Goal: Information Seeking & Learning: Learn about a topic

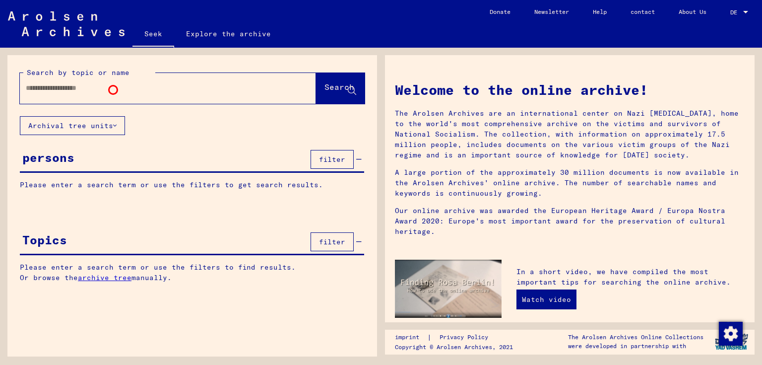
click at [113, 90] on input "text" at bounding box center [156, 88] width 261 height 10
type input "**********"
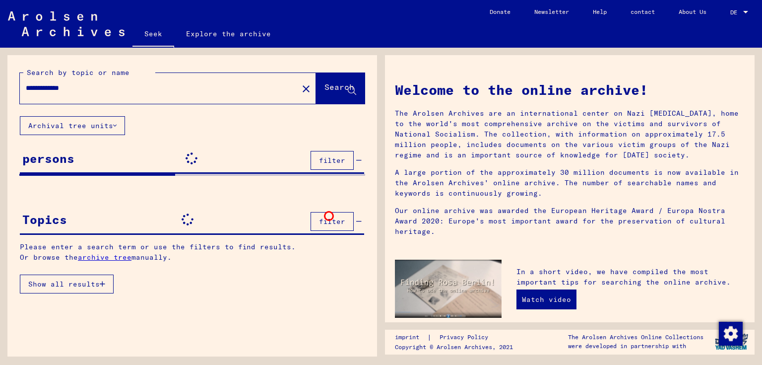
click at [329, 217] on font "filter" at bounding box center [332, 221] width 26 height 9
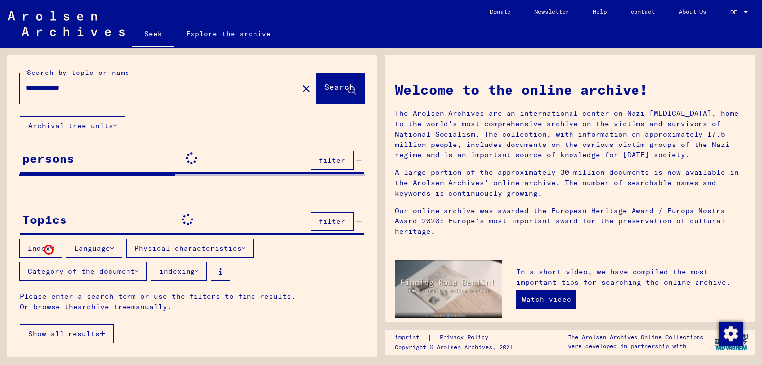
click at [49, 250] on font "Index" at bounding box center [39, 248] width 22 height 9
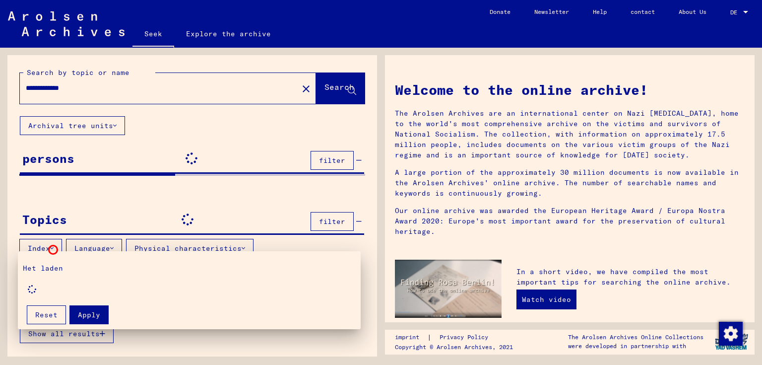
click at [53, 250] on div at bounding box center [381, 182] width 762 height 365
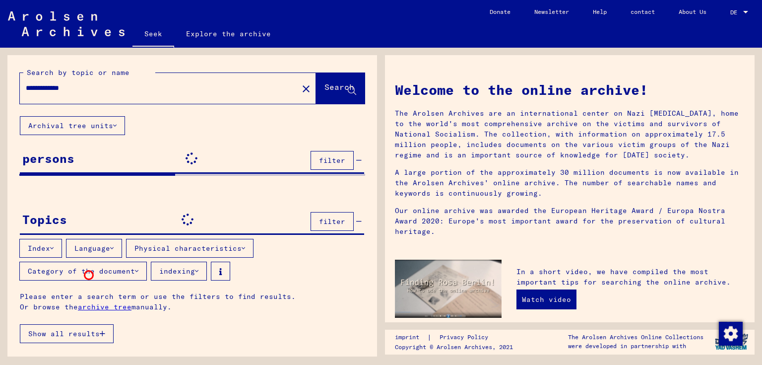
click at [89, 275] on button "Category of the document" at bounding box center [83, 271] width 128 height 19
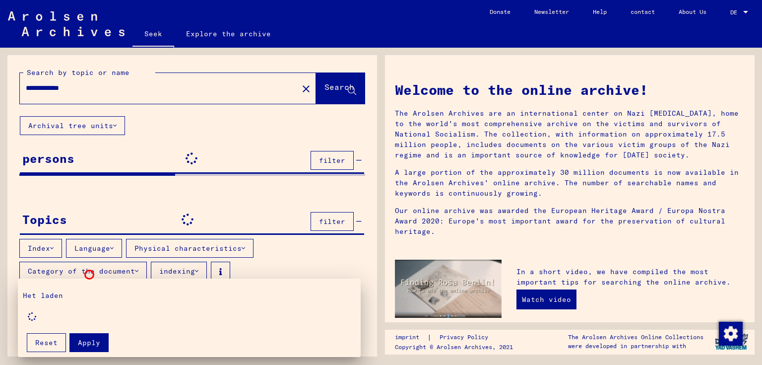
click at [89, 274] on div at bounding box center [381, 182] width 762 height 365
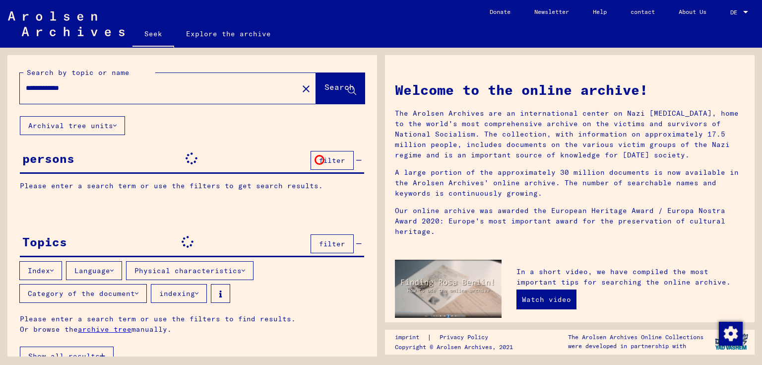
click at [320, 160] on font "filter" at bounding box center [332, 160] width 26 height 9
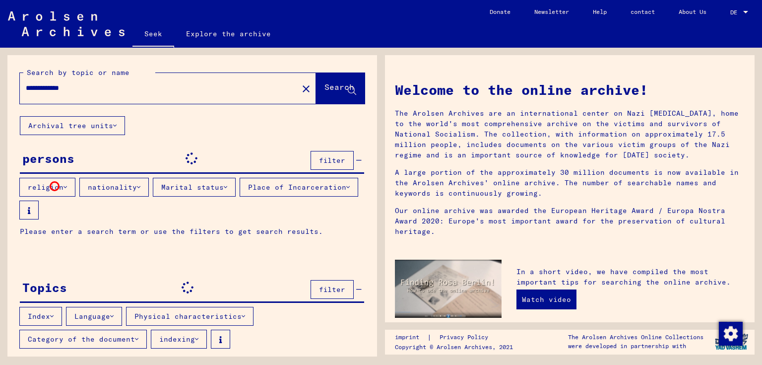
click at [55, 186] on font "religion" at bounding box center [46, 187] width 36 height 9
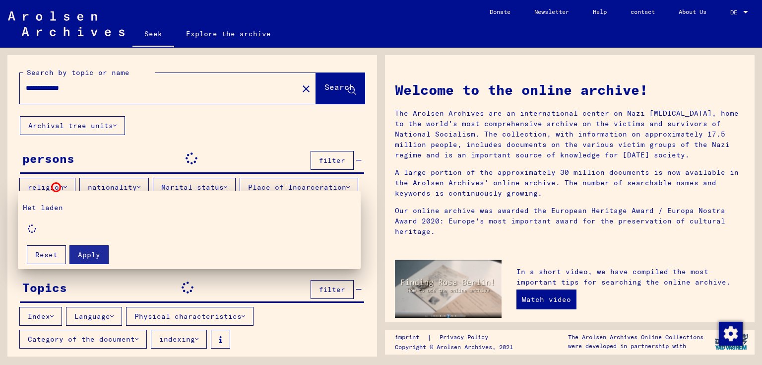
click at [56, 187] on div at bounding box center [381, 182] width 762 height 365
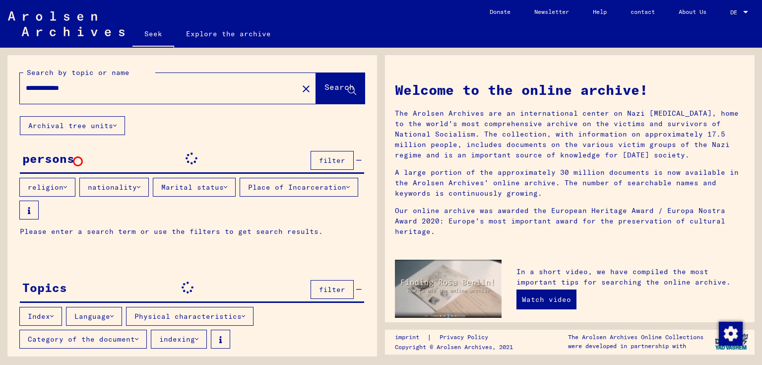
click at [78, 161] on div "persons filter" at bounding box center [192, 160] width 344 height 26
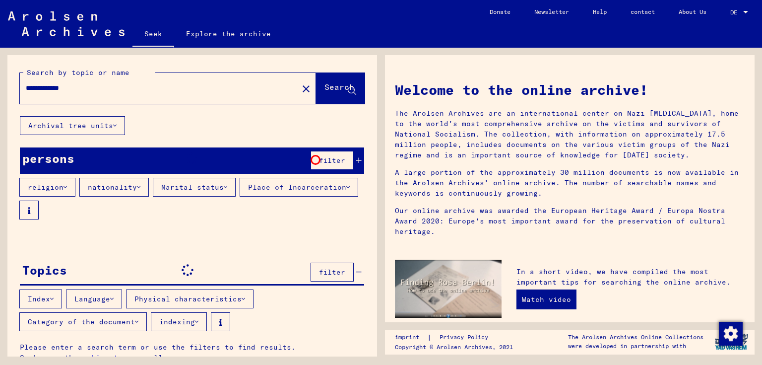
click at [319, 160] on font "filter" at bounding box center [332, 160] width 26 height 9
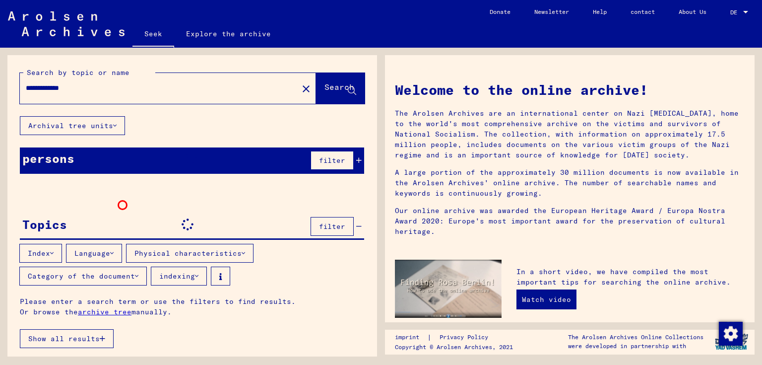
click at [123, 205] on div "**********" at bounding box center [192, 208] width 370 height 306
click at [343, 162] on font "filter" at bounding box center [332, 160] width 26 height 9
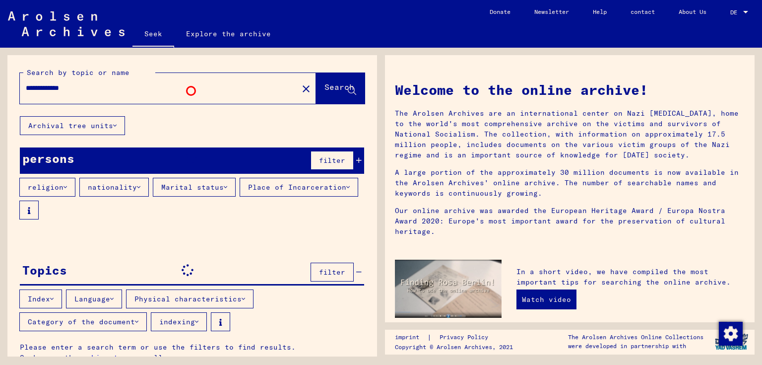
click at [191, 91] on input "**********" at bounding box center [156, 88] width 261 height 10
drag, startPoint x: 1, startPoint y: 79, endPoint x: 161, endPoint y: 81, distance: 159.8
click at [2, 79] on div "**********" at bounding box center [190, 202] width 381 height 309
click at [300, 87] on mat-icon "close" at bounding box center [306, 89] width 12 height 12
click at [202, 34] on font "Explore the archive" at bounding box center [228, 33] width 85 height 9
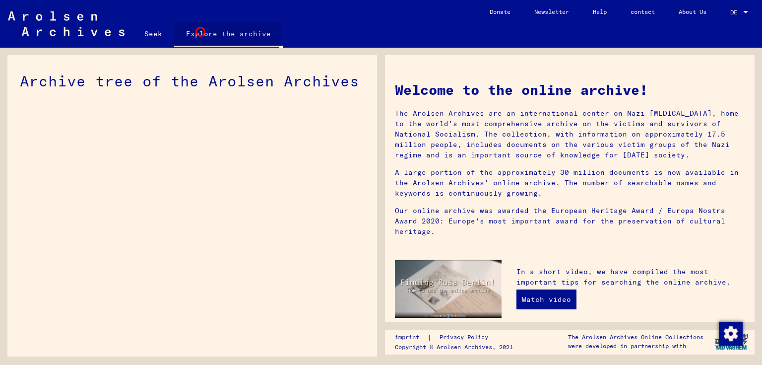
click at [201, 32] on font "Explore the archive" at bounding box center [228, 33] width 85 height 9
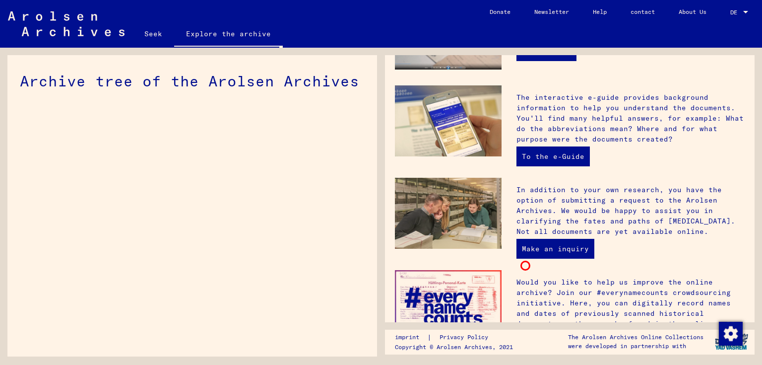
scroll to position [333, 0]
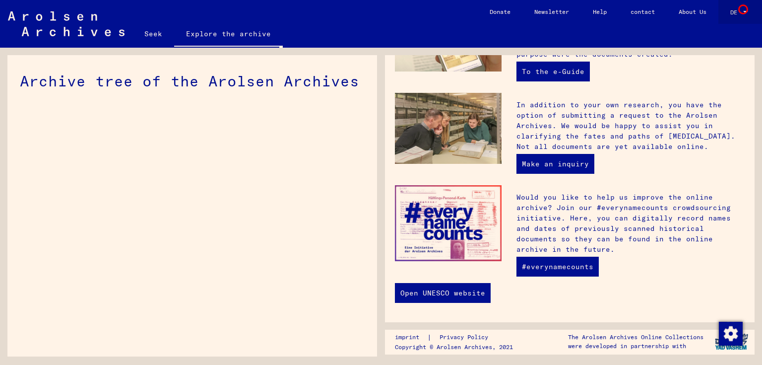
click at [743, 9] on div at bounding box center [745, 12] width 9 height 7
click at [728, 19] on font "English" at bounding box center [721, 17] width 24 height 7
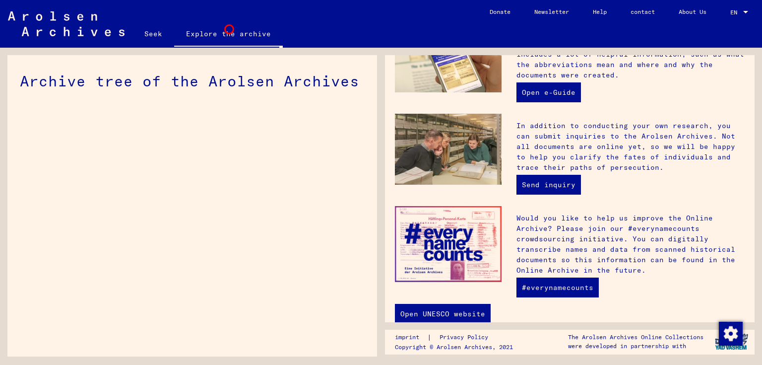
click at [229, 29] on font "Explore the archive" at bounding box center [228, 33] width 85 height 9
click at [49, 34] on img at bounding box center [66, 23] width 117 height 25
